Goal: Task Accomplishment & Management: Use online tool/utility

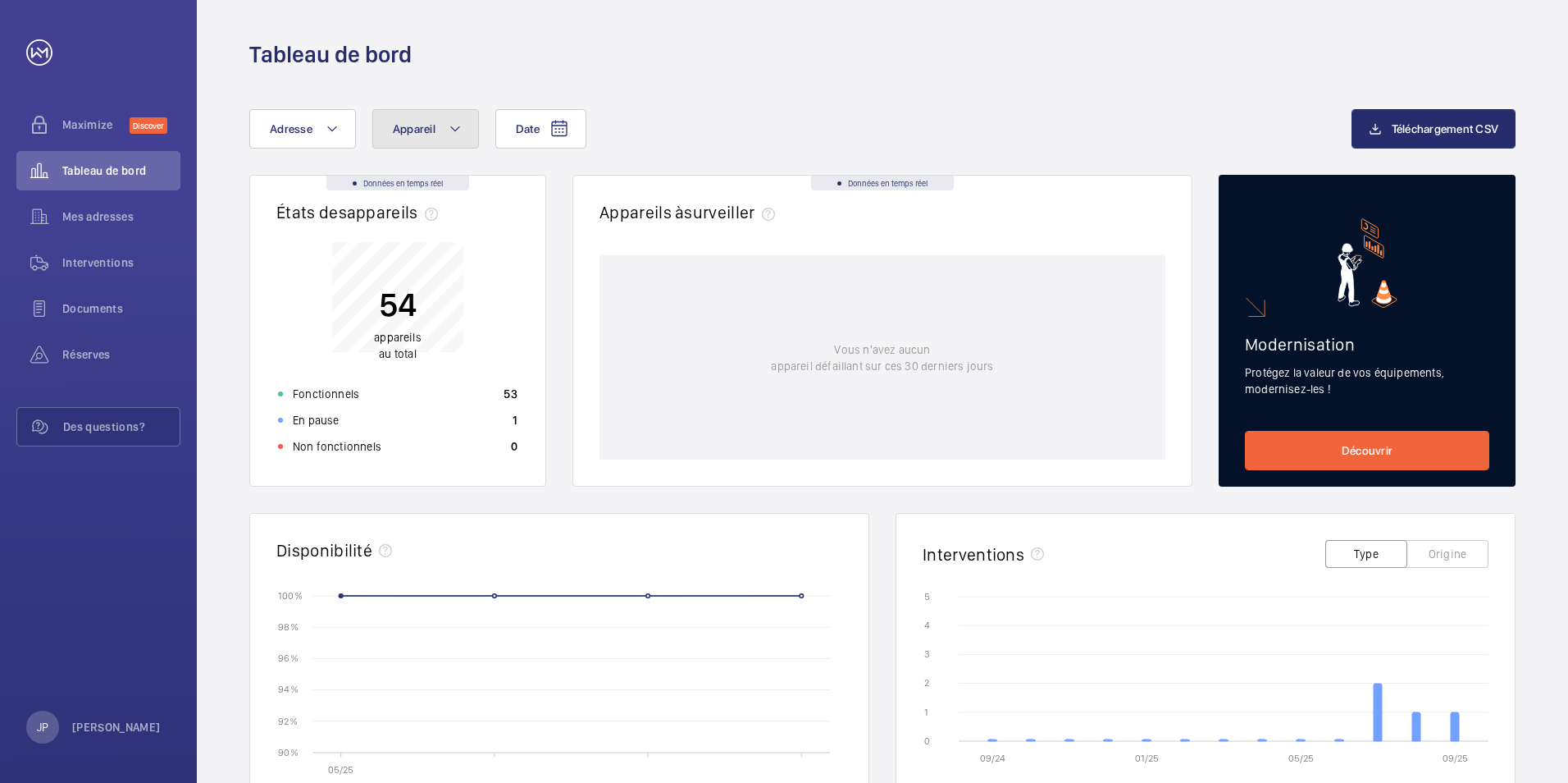
click at [457, 127] on mat-icon at bounding box center [454, 128] width 13 height 20
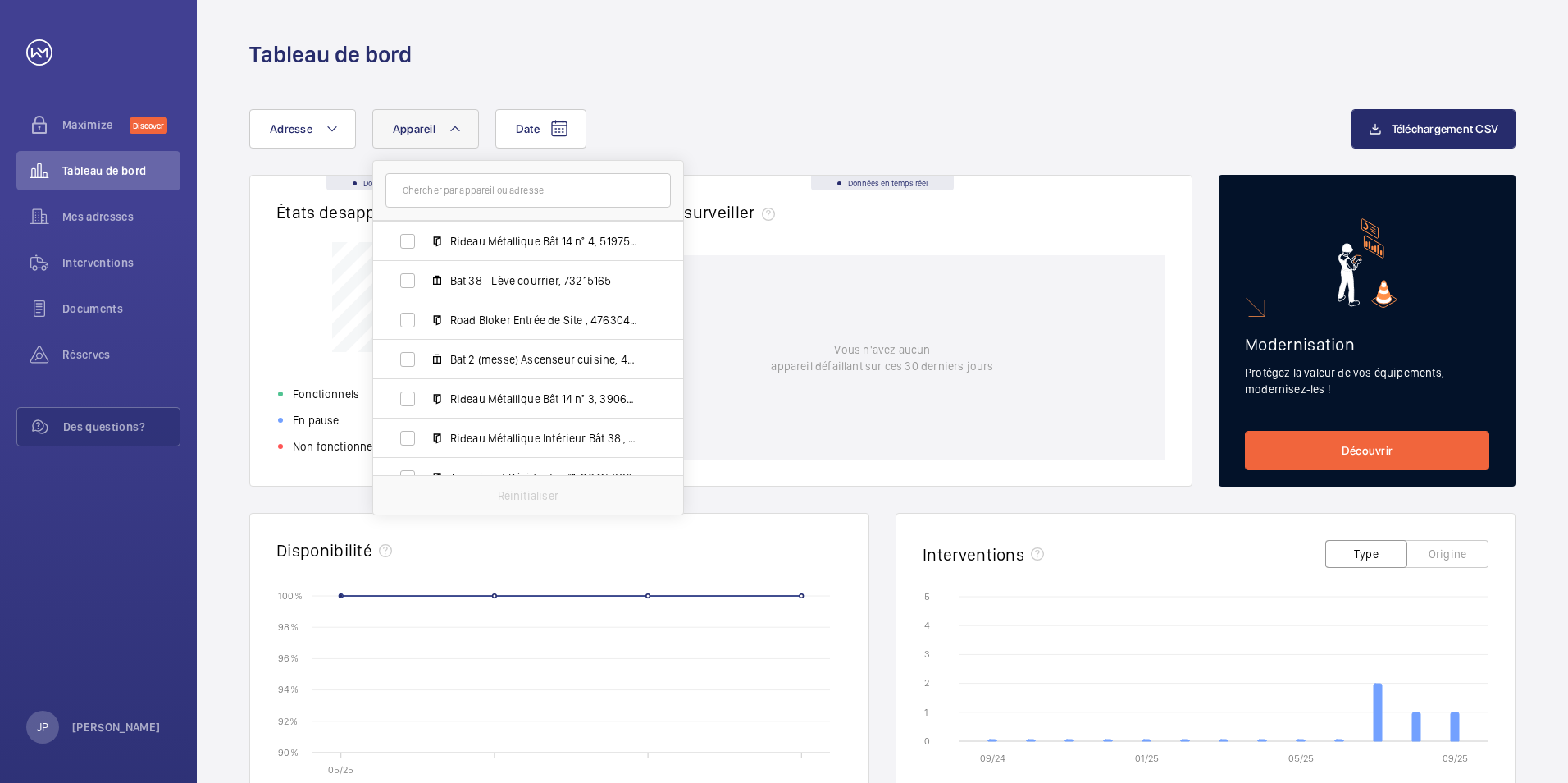
scroll to position [984, 0]
click at [405, 358] on label "Bat 2 (messe) Ascenseur cuisine, 49906363" at bounding box center [515, 358] width 284 height 39
click at [405, 358] on input "Bat 2 (messe) Ascenseur cuisine, 49906363" at bounding box center [407, 358] width 33 height 33
checkbox input "true"
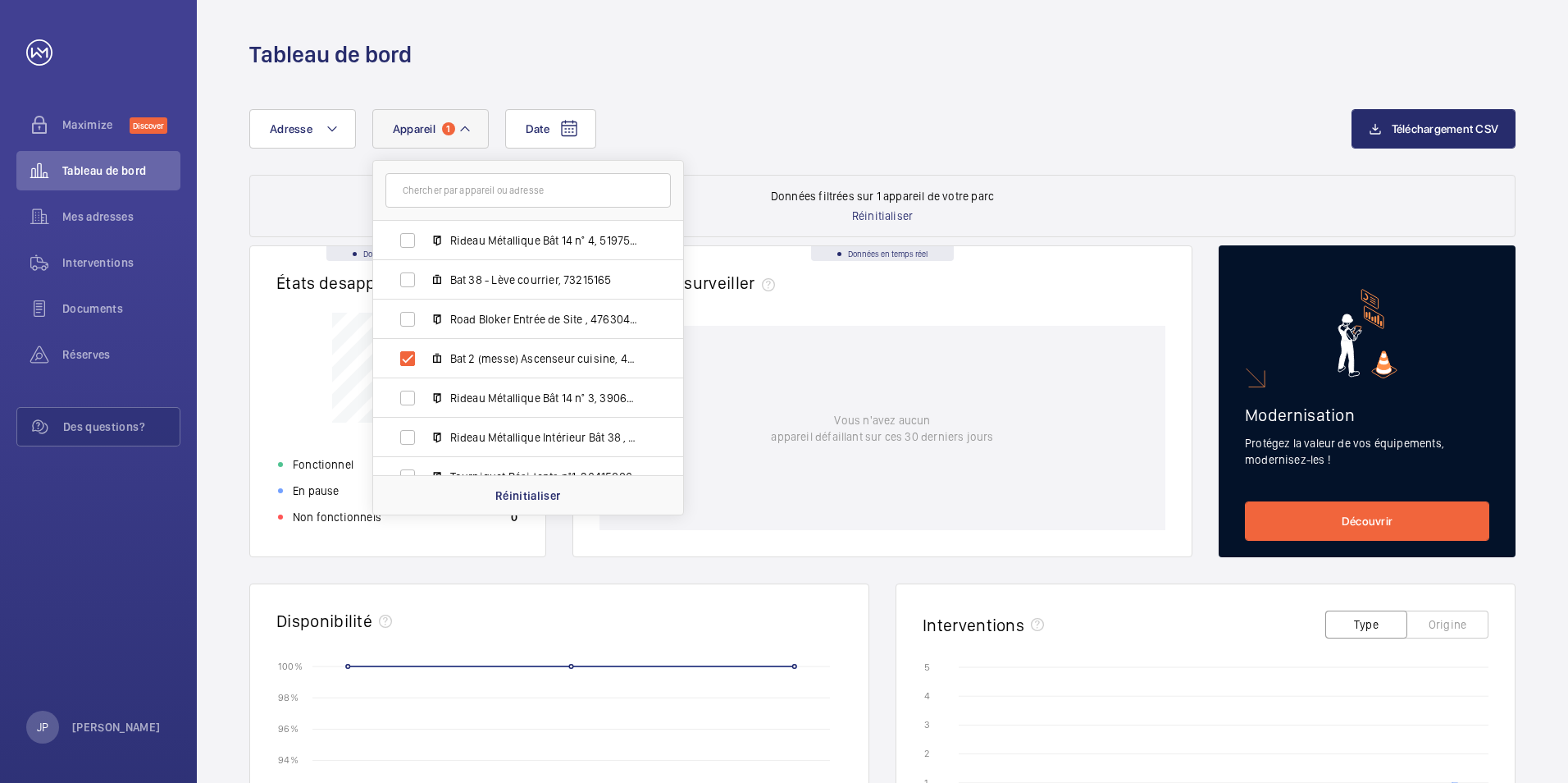
click at [741, 92] on div "Date Adresse Appareil 1 [GEOGRAPHIC_DATA] - 27 Bd de [GEOGRAPHIC_DATA] MALAKOFF…" at bounding box center [882, 671] width 1371 height 1203
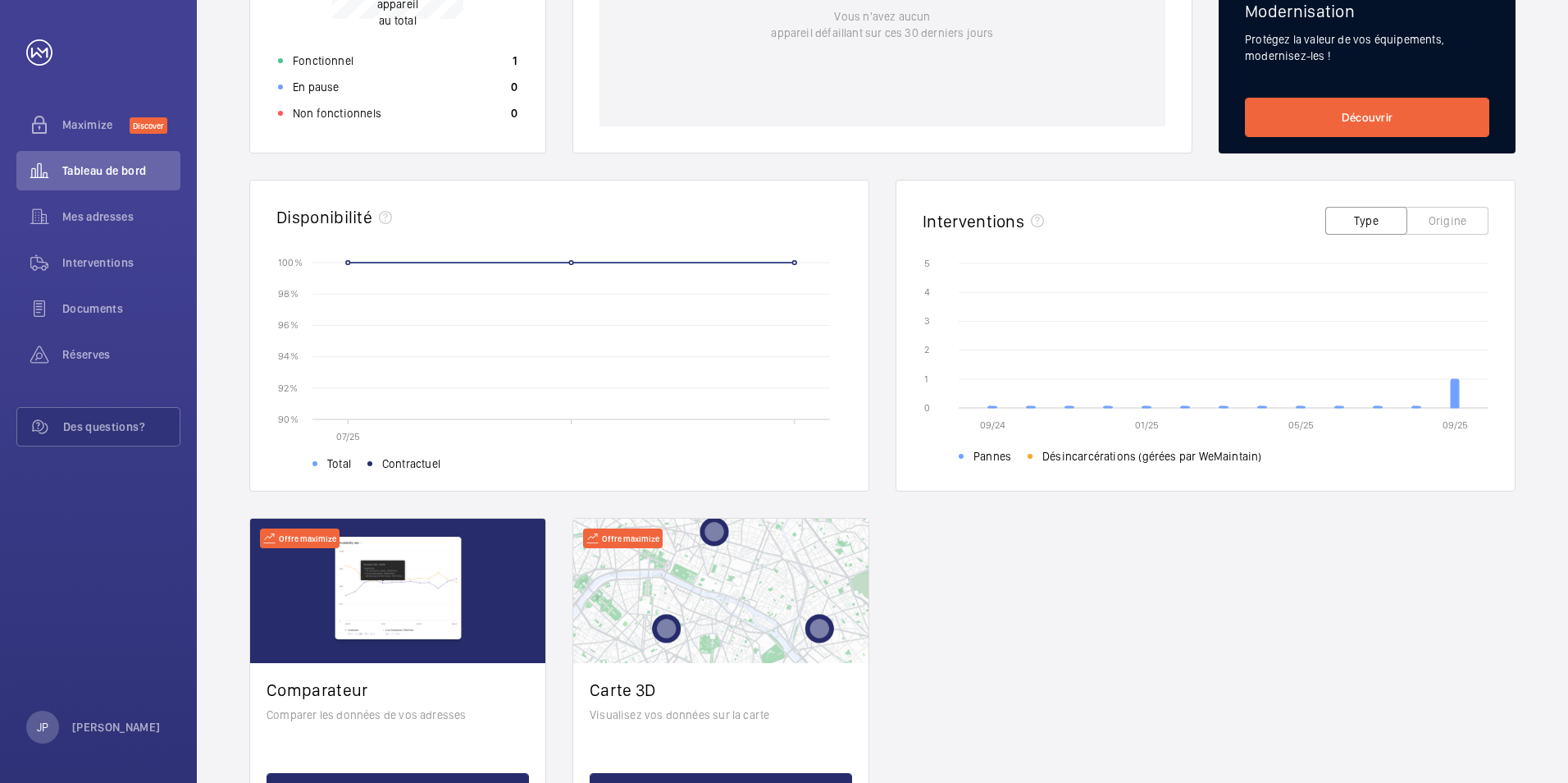
scroll to position [410, 0]
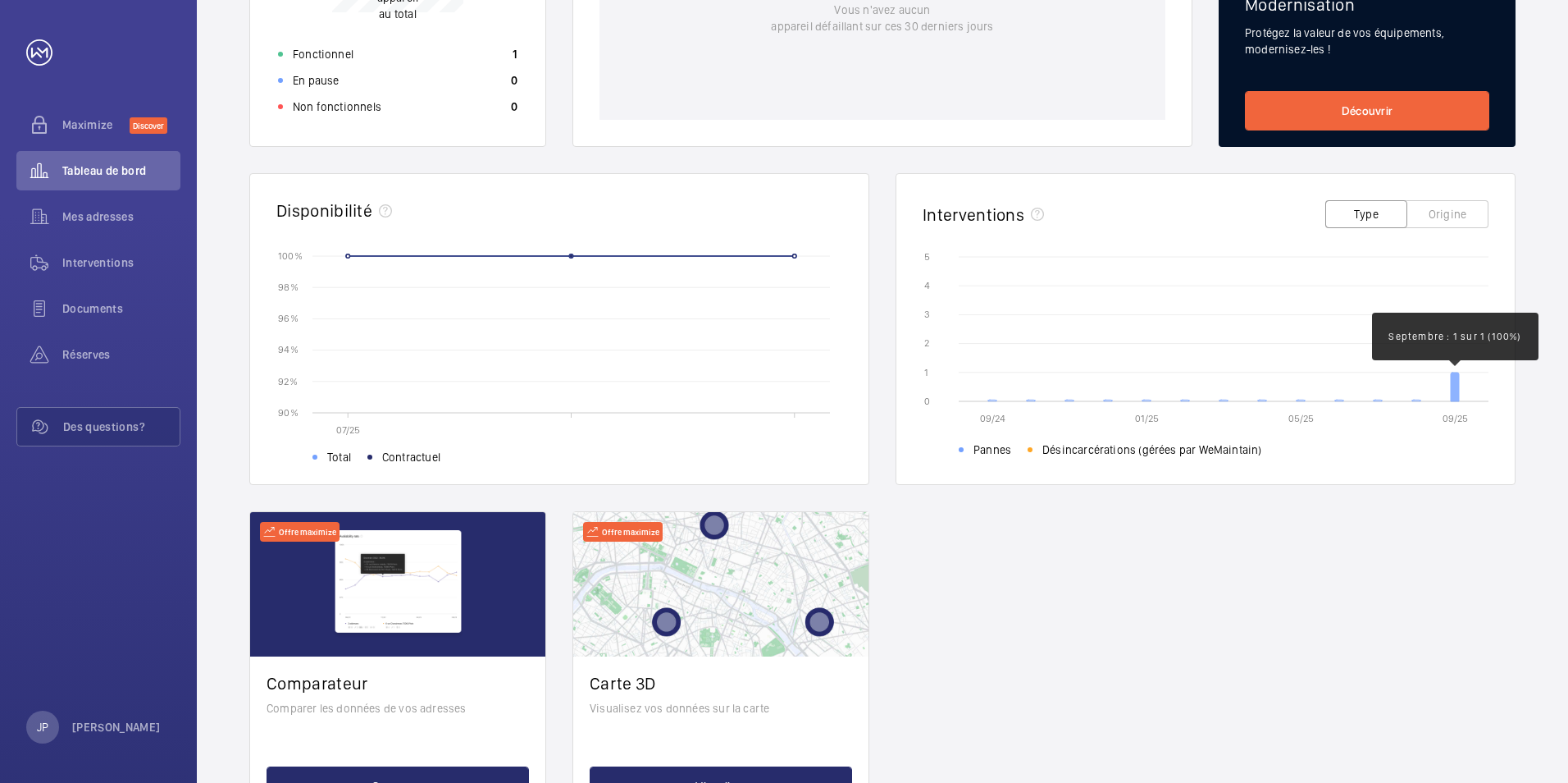
click at [1457, 395] on icon at bounding box center [1455, 387] width 8 height 29
click at [1459, 417] on text "09/25" at bounding box center [1455, 419] width 25 height 12
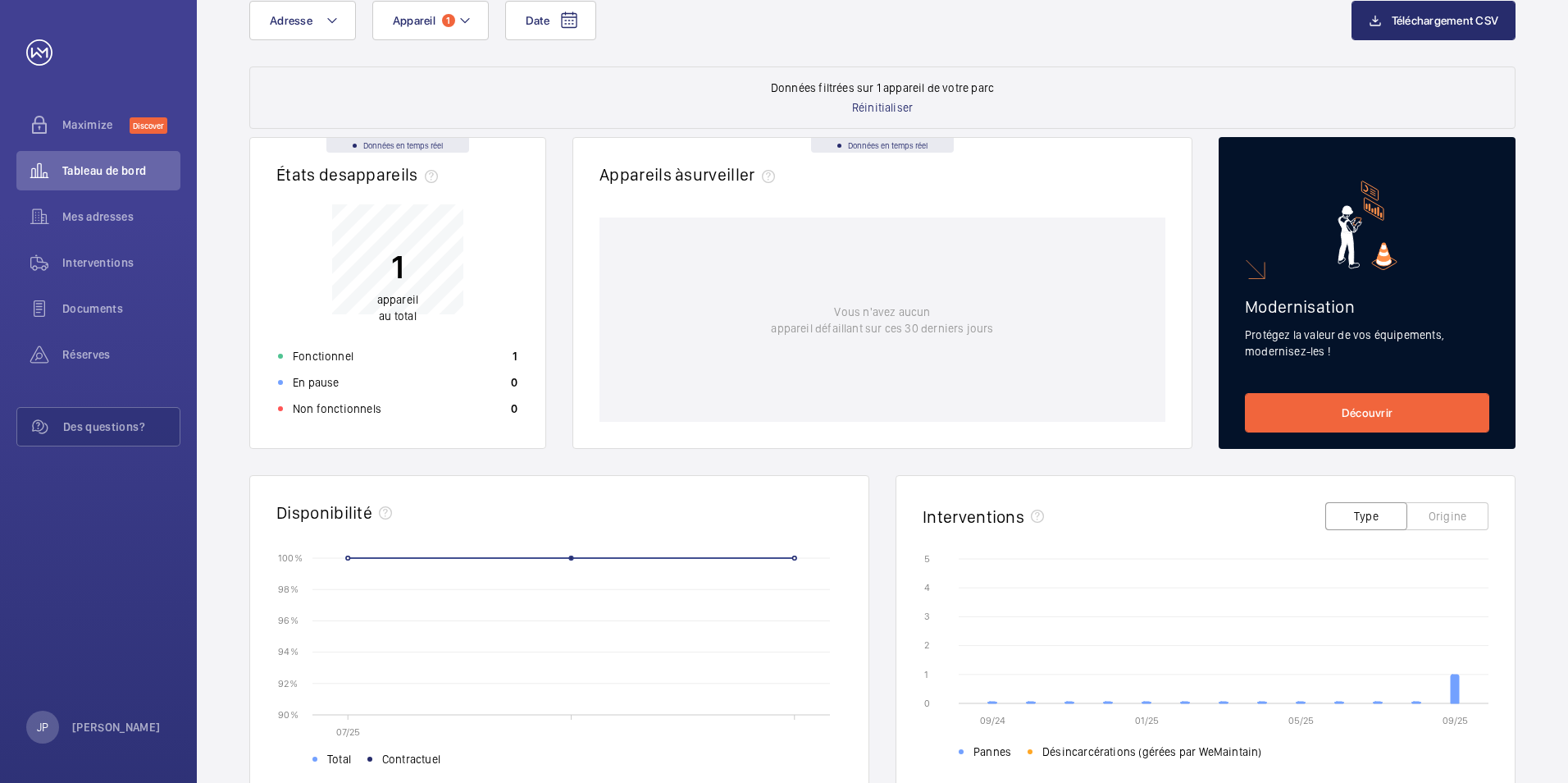
scroll to position [0, 0]
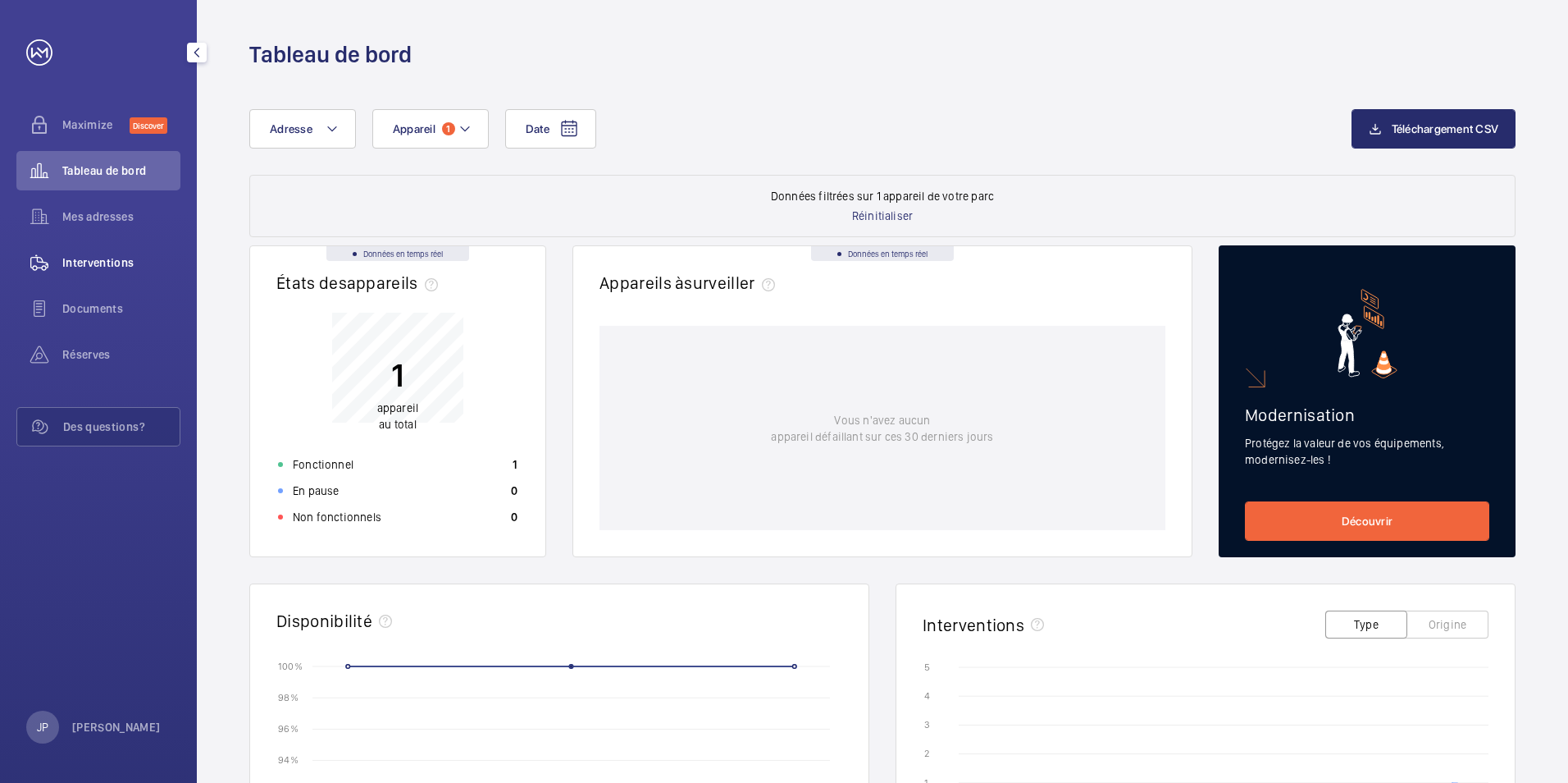
click at [88, 267] on span "Interventions" at bounding box center [121, 262] width 118 height 16
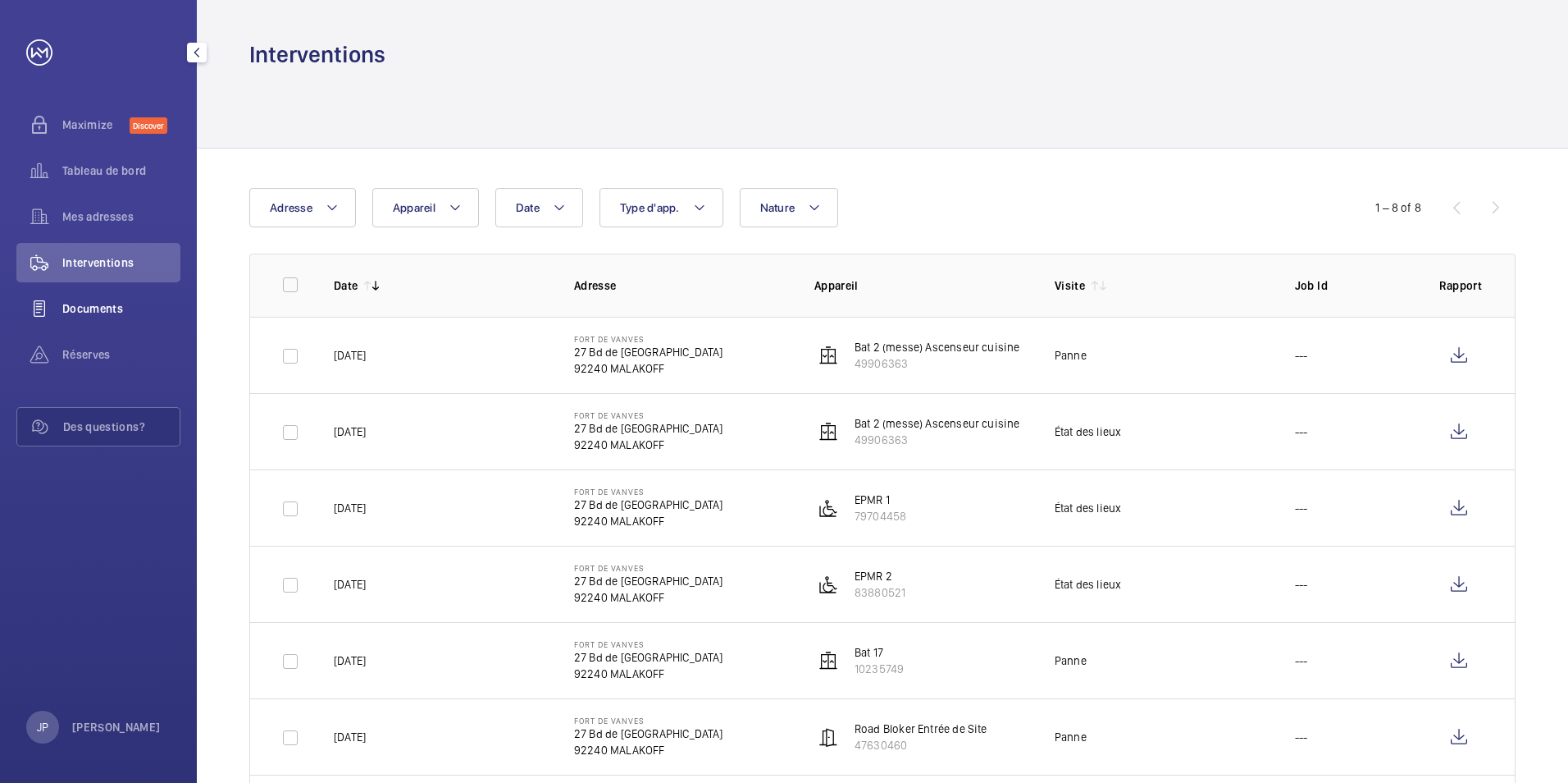
click at [70, 313] on span "Documents" at bounding box center [121, 308] width 118 height 16
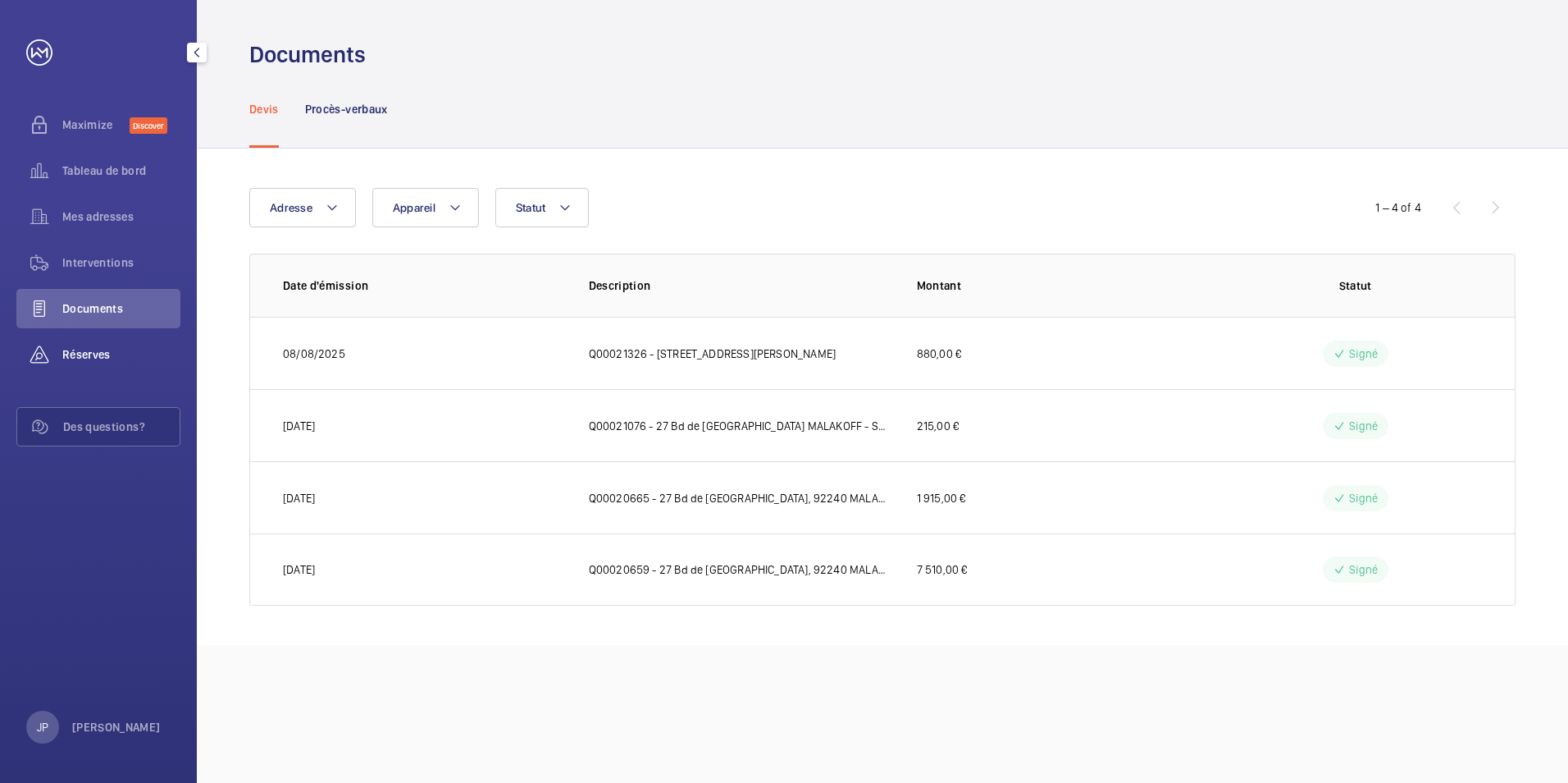
click at [76, 352] on span "Réserves" at bounding box center [121, 354] width 118 height 16
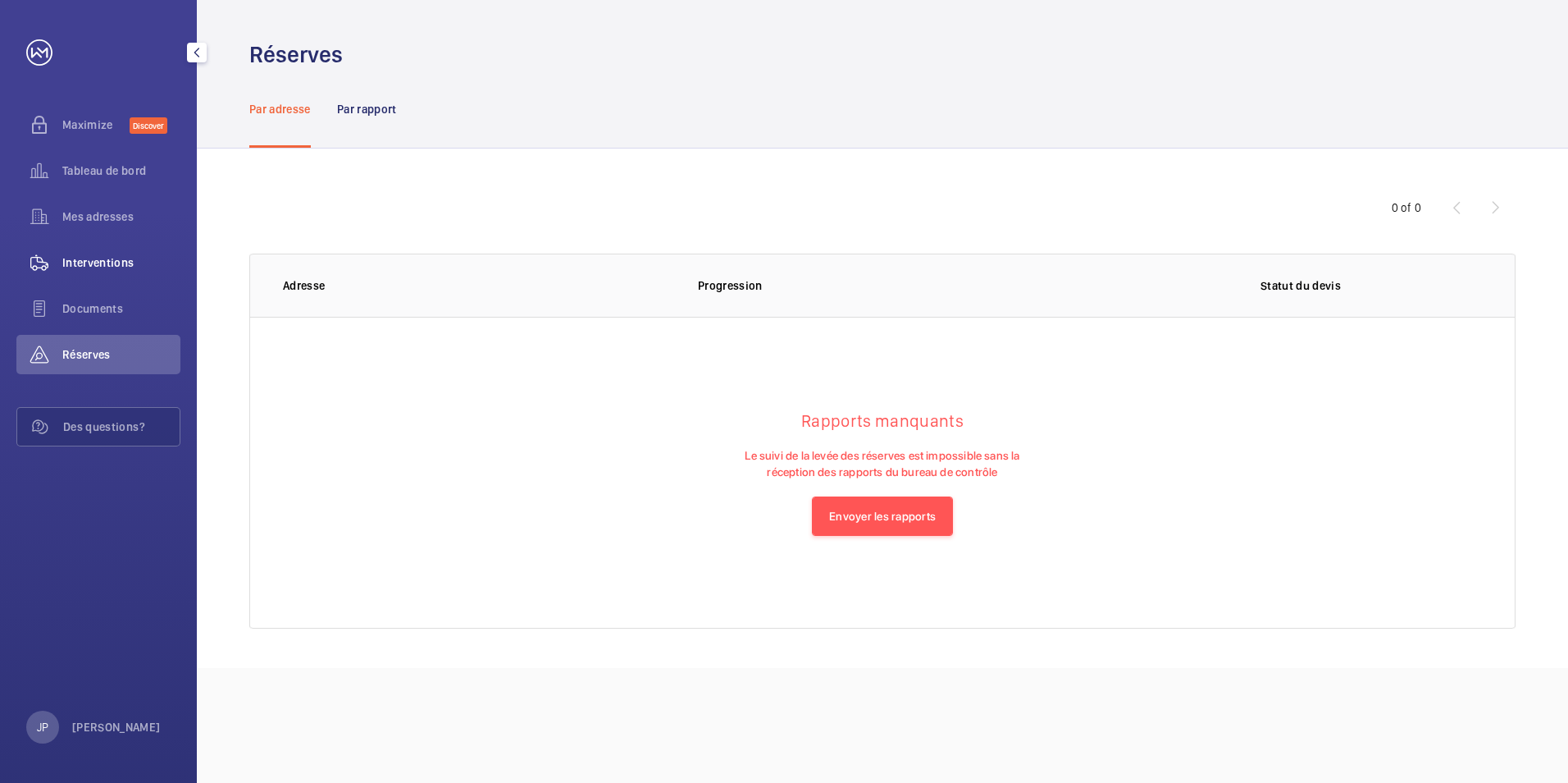
click at [122, 266] on span "Interventions" at bounding box center [121, 262] width 118 height 16
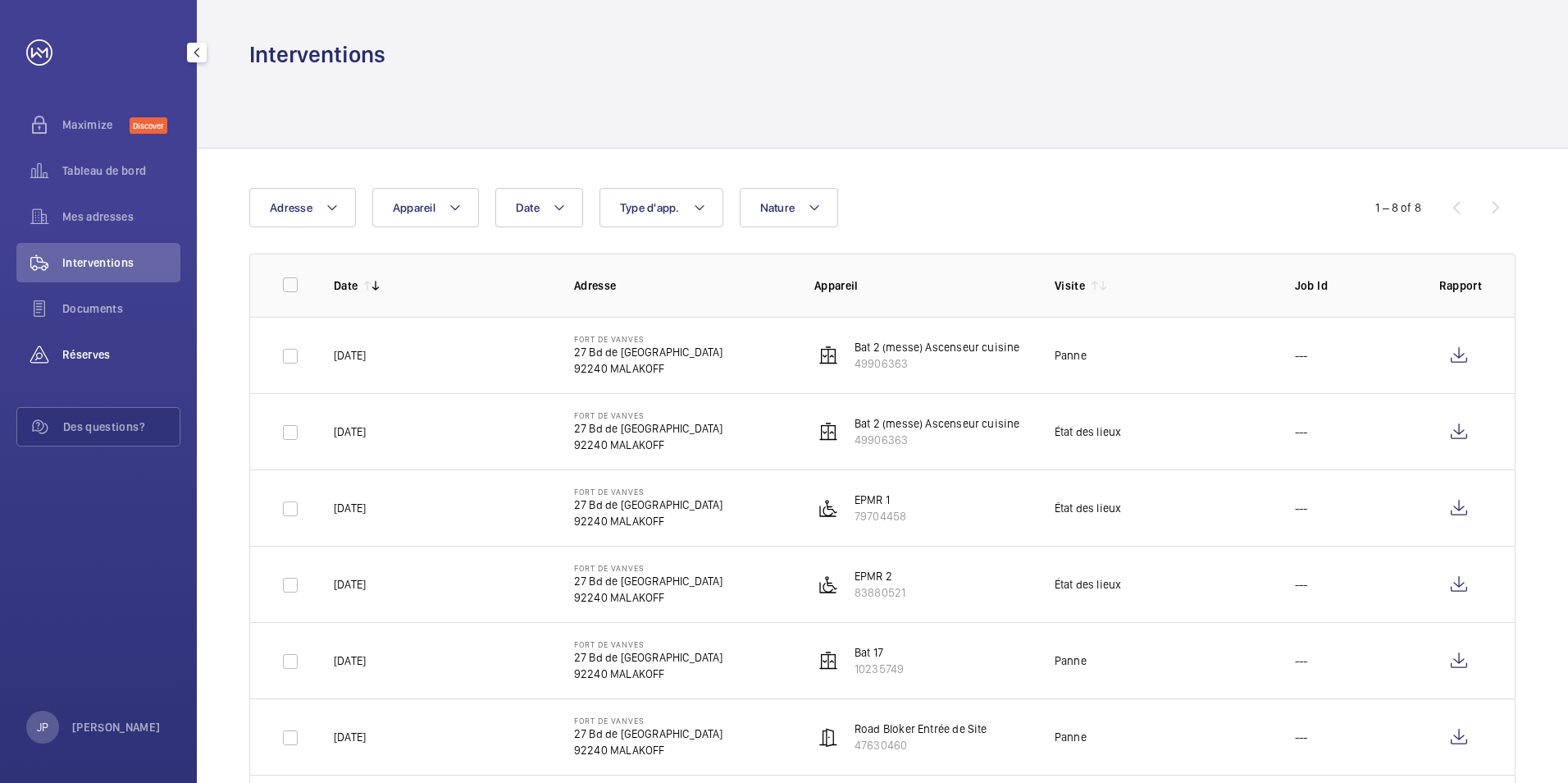
click at [81, 361] on span "Réserves" at bounding box center [121, 354] width 118 height 16
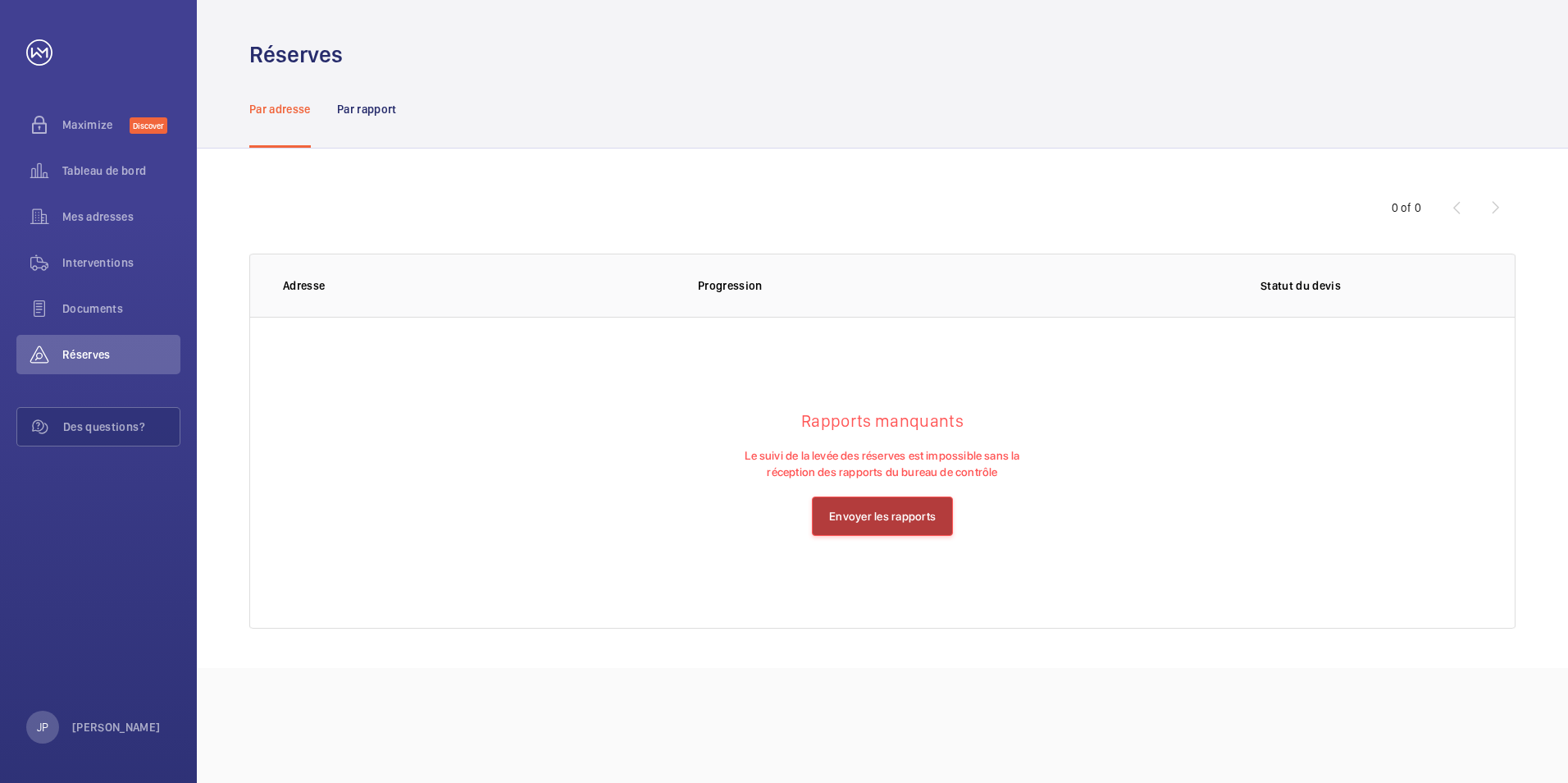
click at [860, 513] on button "Envoyer les rapports" at bounding box center [882, 515] width 141 height 39
